Goal: Transaction & Acquisition: Download file/media

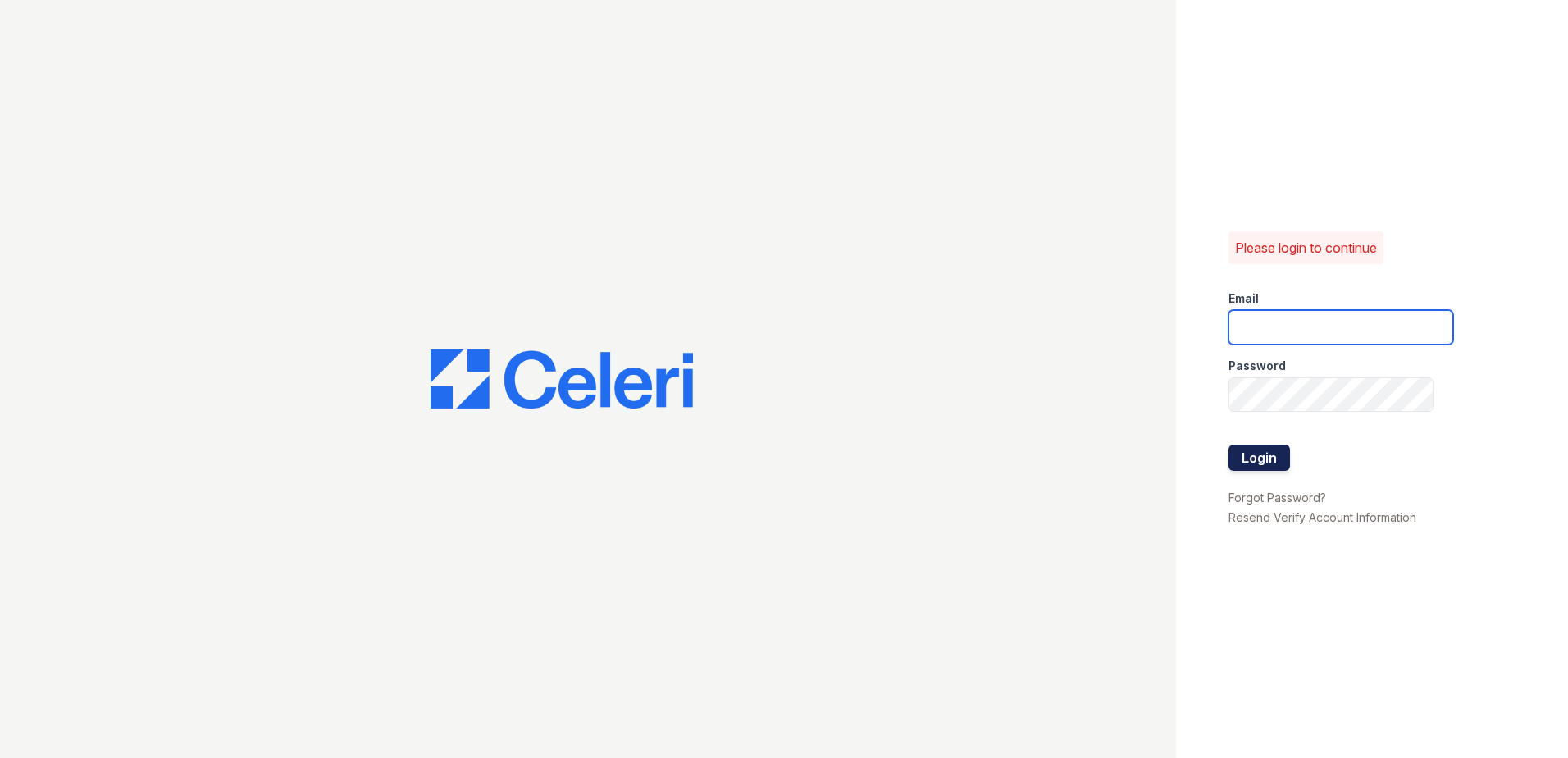
type input "[PERSON_NAME][EMAIL_ADDRESS][DOMAIN_NAME]"
click at [1267, 451] on button "Login" at bounding box center [1259, 458] width 61 height 27
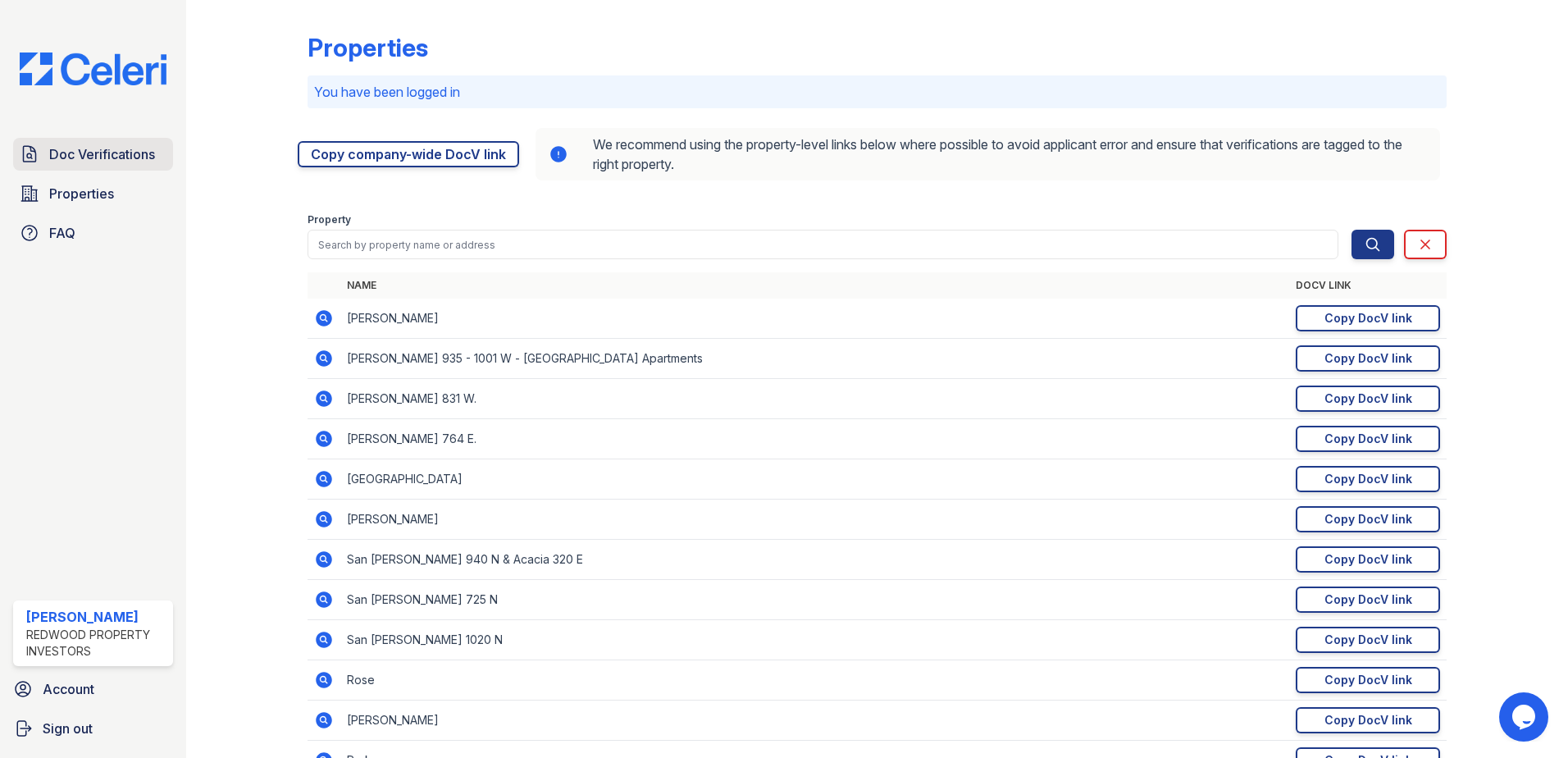
click at [99, 153] on span "Doc Verifications" at bounding box center [101, 154] width 105 height 20
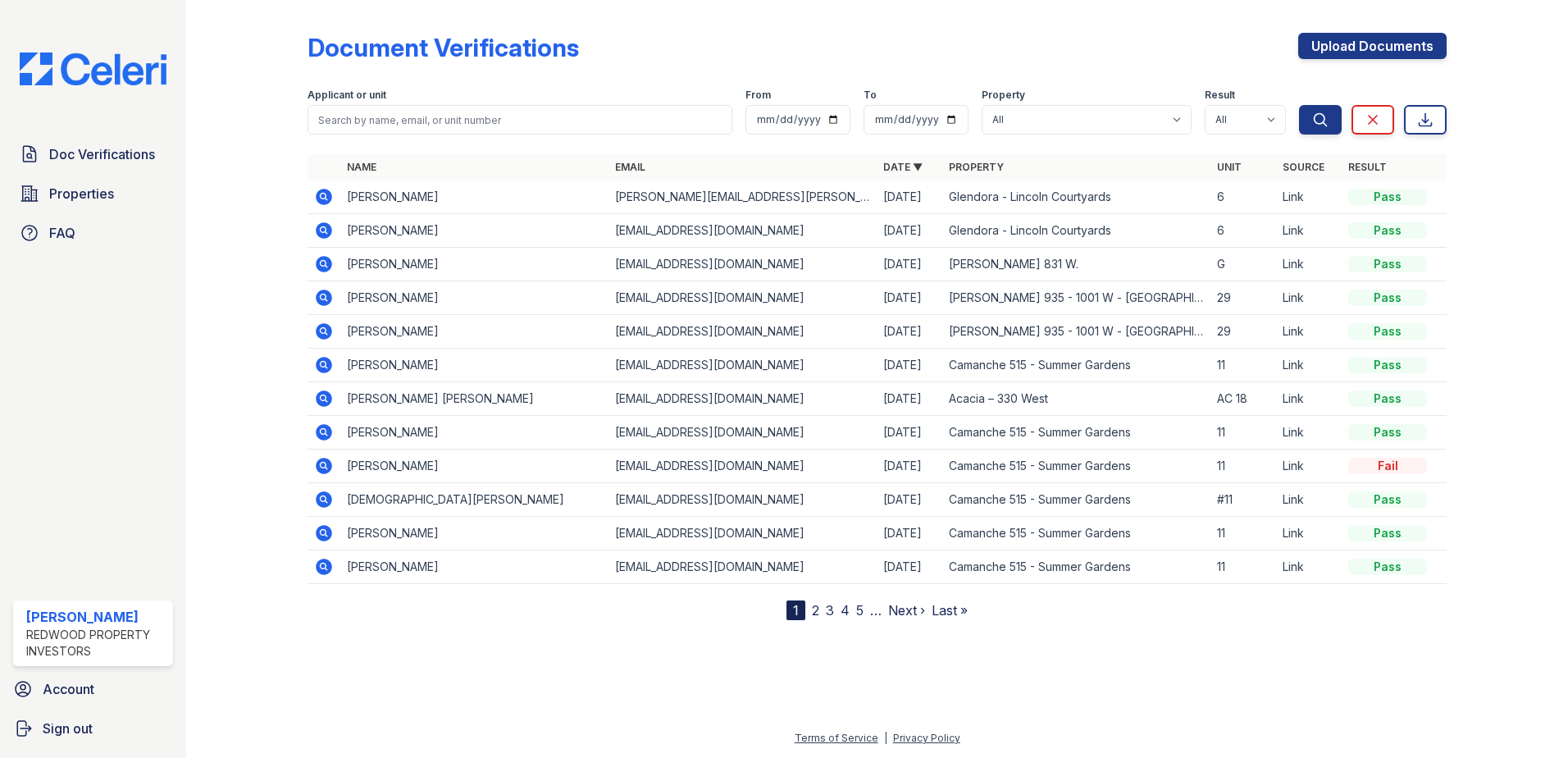
click at [324, 194] on icon at bounding box center [322, 195] width 4 height 4
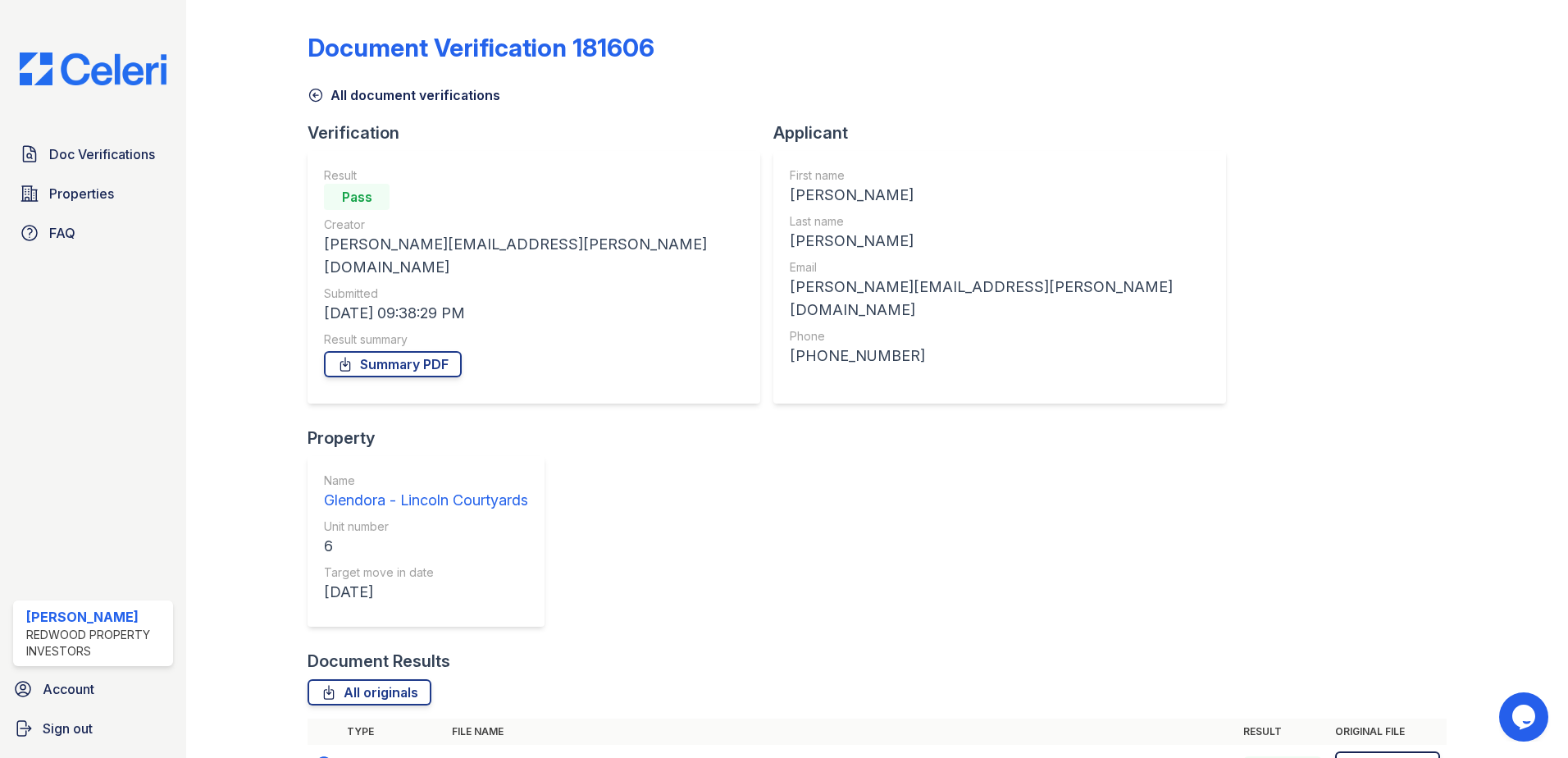
click at [1395, 751] on link "Download" at bounding box center [1388, 765] width 105 height 27
click at [409, 351] on link "Summary PDF" at bounding box center [393, 364] width 138 height 27
click at [83, 146] on span "Doc Verifications" at bounding box center [101, 154] width 105 height 20
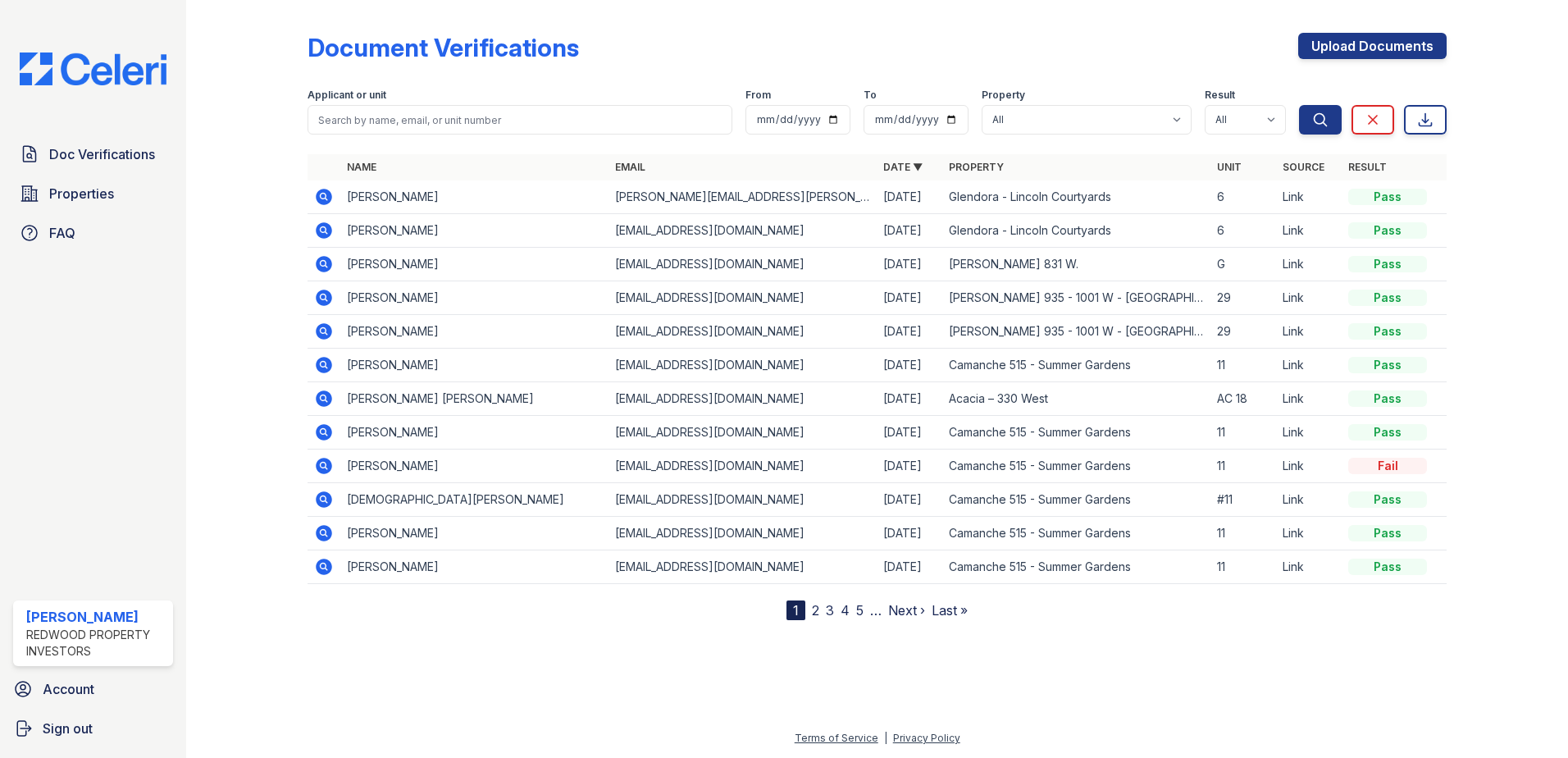
click at [322, 233] on icon at bounding box center [324, 231] width 17 height 17
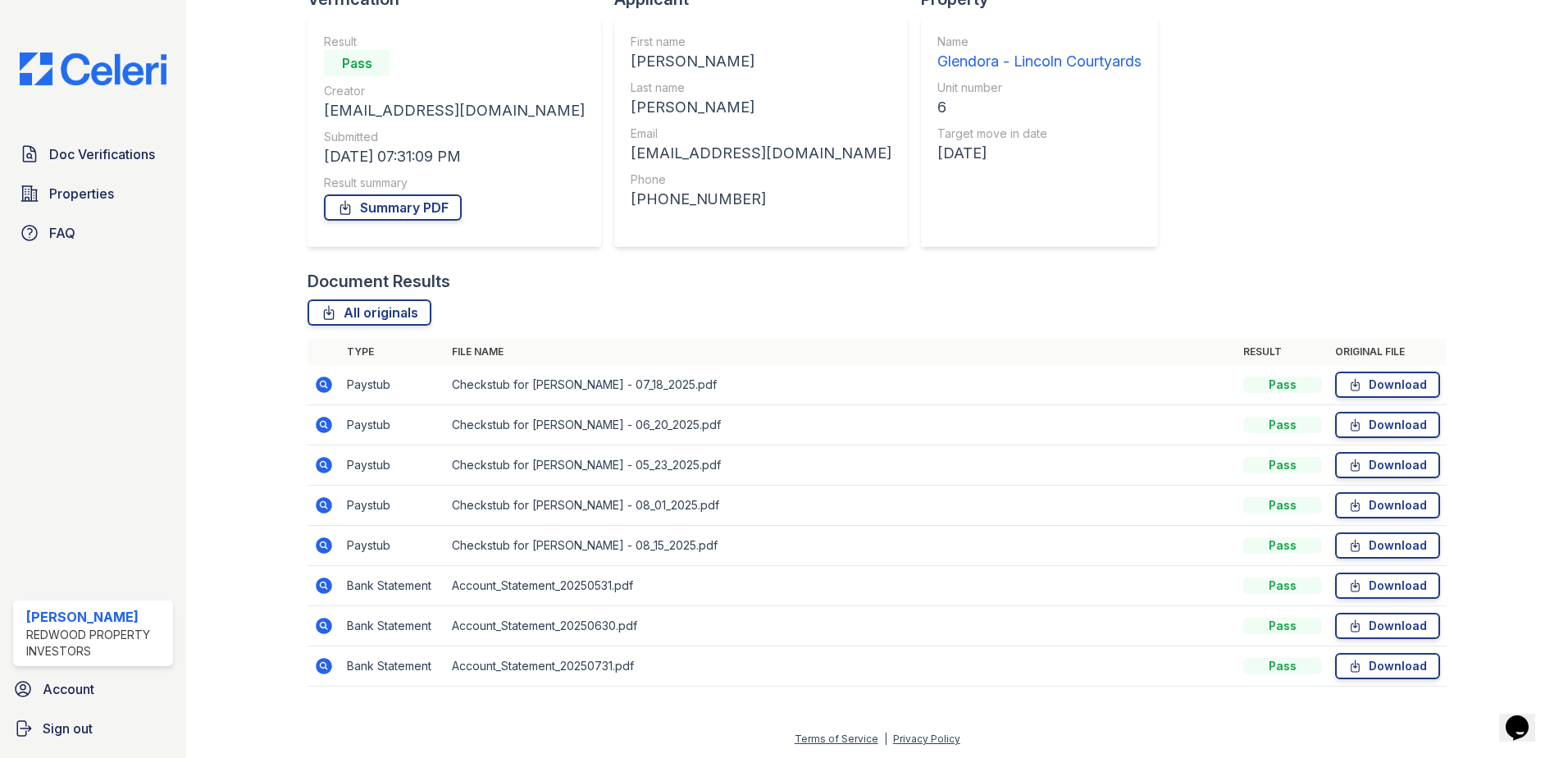
scroll to position [134, 0]
click at [1396, 388] on link "Download" at bounding box center [1388, 384] width 105 height 27
click at [1399, 417] on link "Download" at bounding box center [1388, 424] width 105 height 27
click at [1369, 584] on link "Download" at bounding box center [1388, 585] width 105 height 27
click at [403, 204] on link "Summary PDF" at bounding box center [393, 207] width 138 height 27
